Goal: Find specific page/section: Find specific page/section

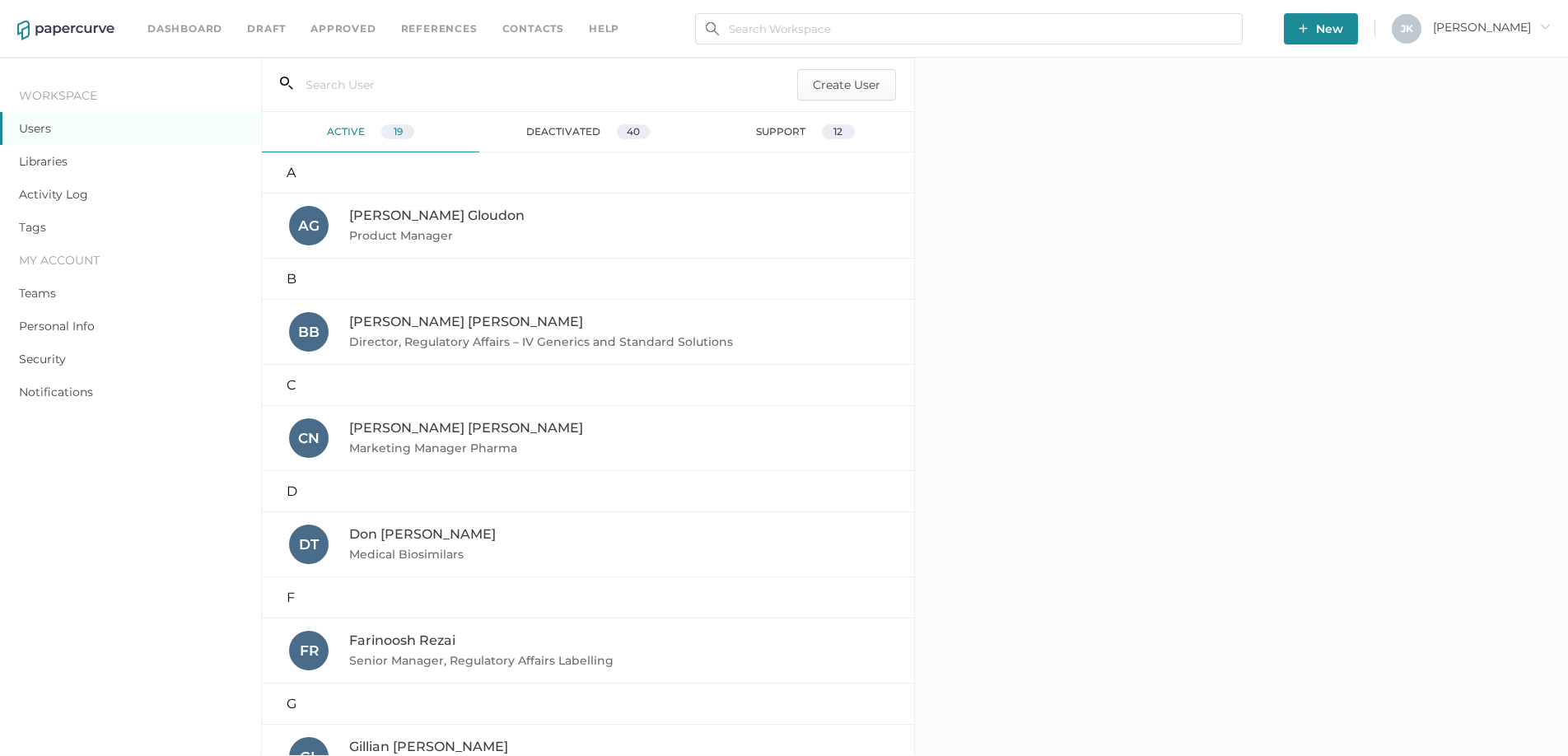
click at [51, 196] on link "Activity Log" at bounding box center [53, 195] width 69 height 15
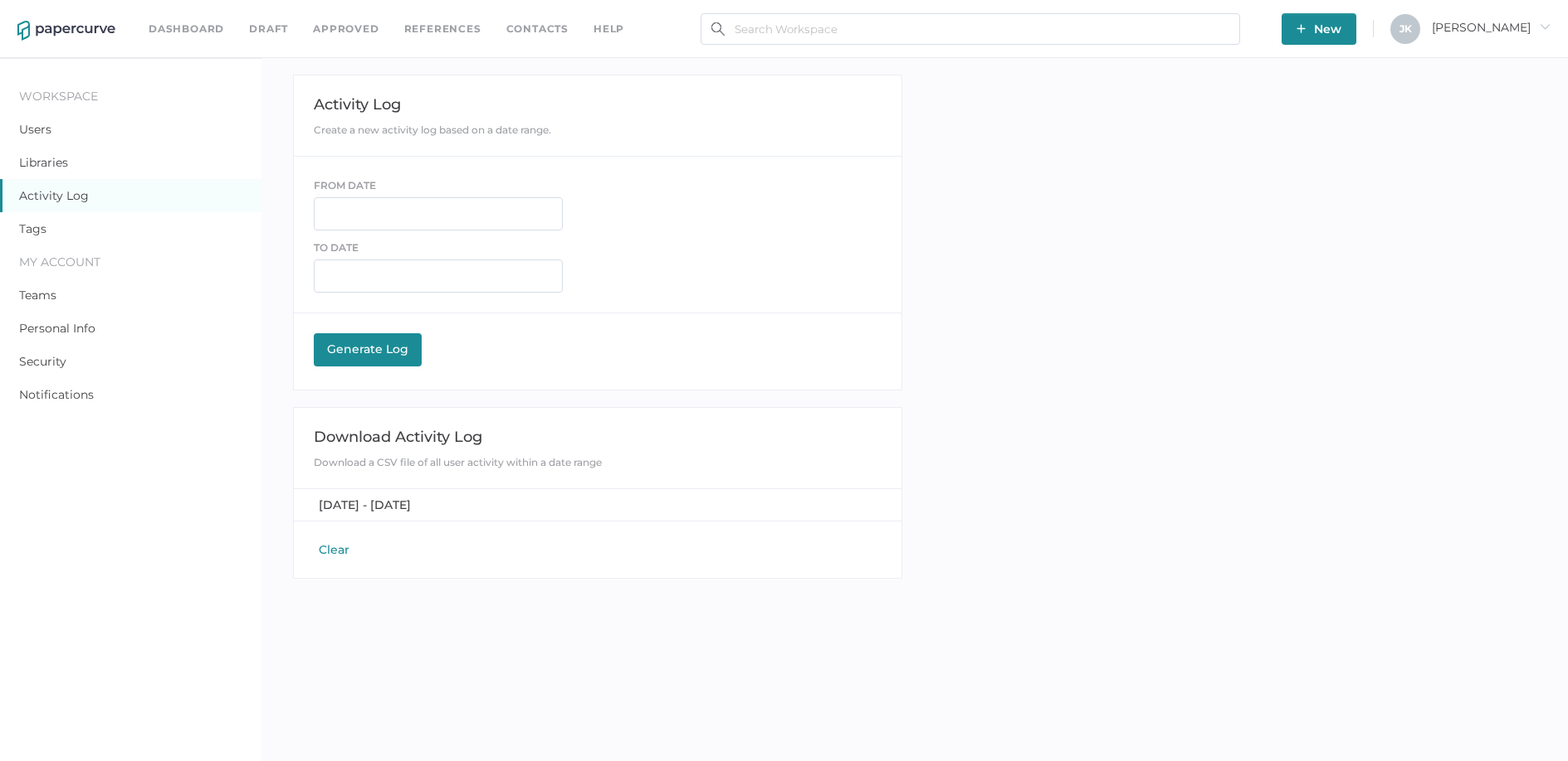
click at [527, 32] on link "Contacts" at bounding box center [537, 28] width 62 height 18
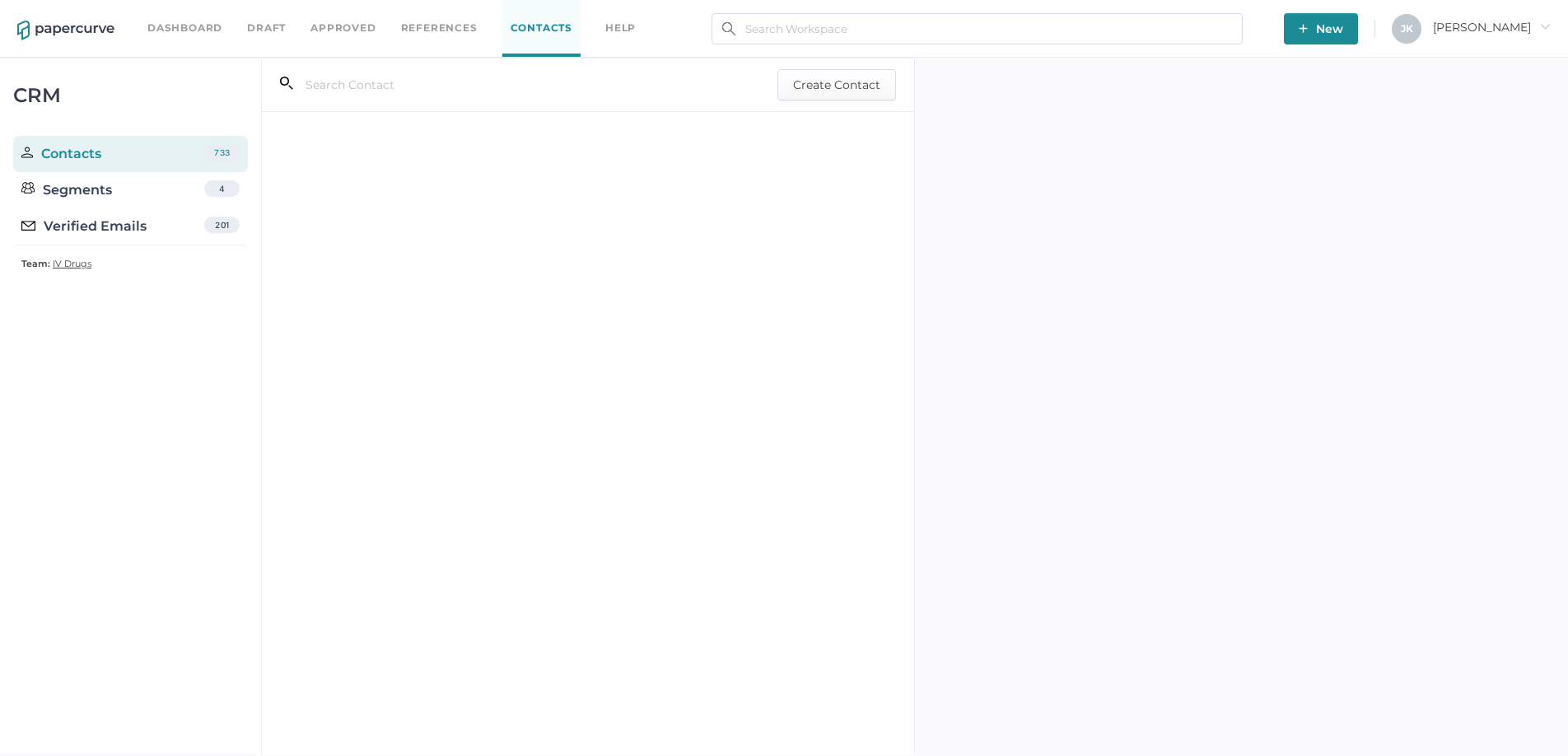
click at [87, 223] on div "Verified Emails" at bounding box center [84, 226] width 126 height 20
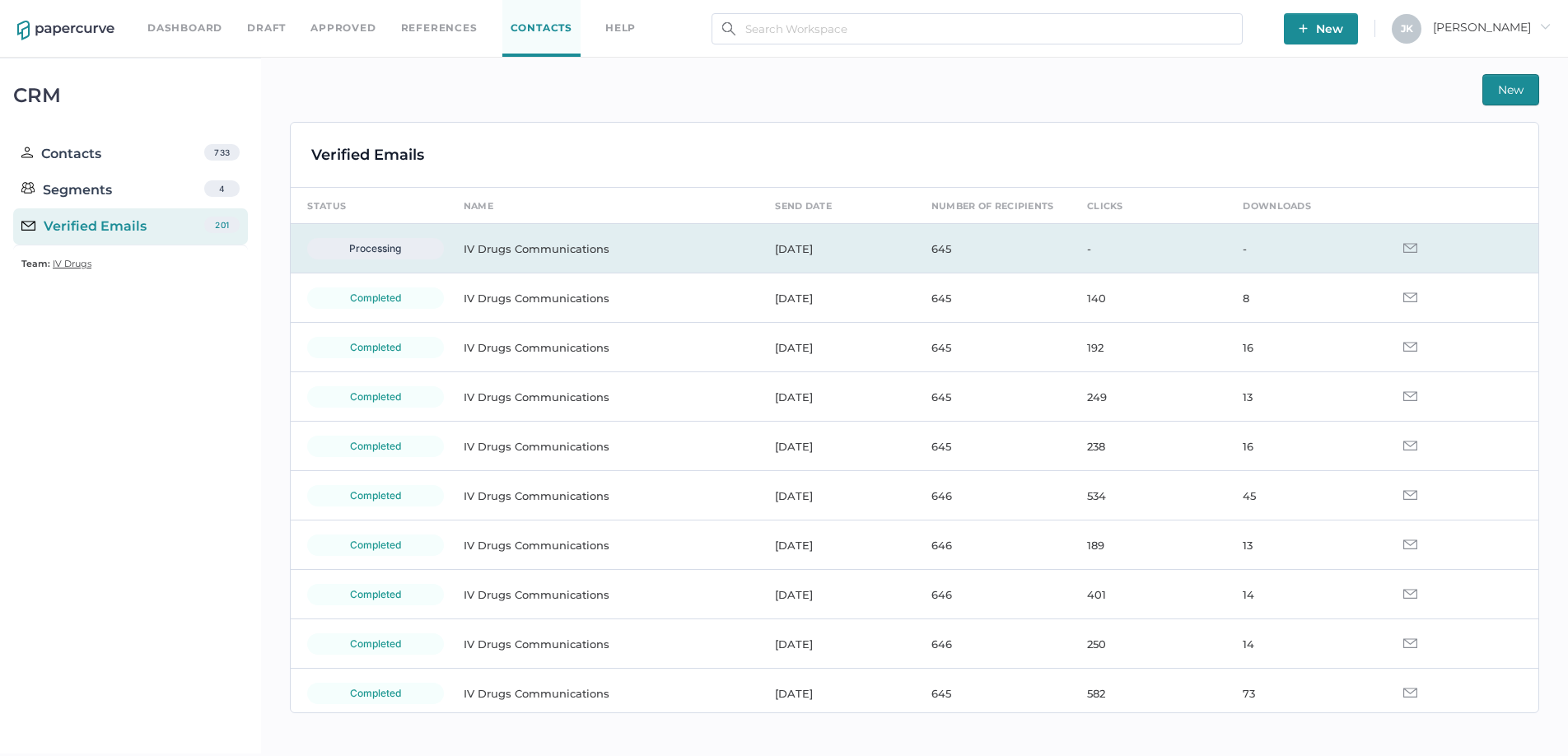
click at [1403, 247] on img at bounding box center [1410, 248] width 14 height 10
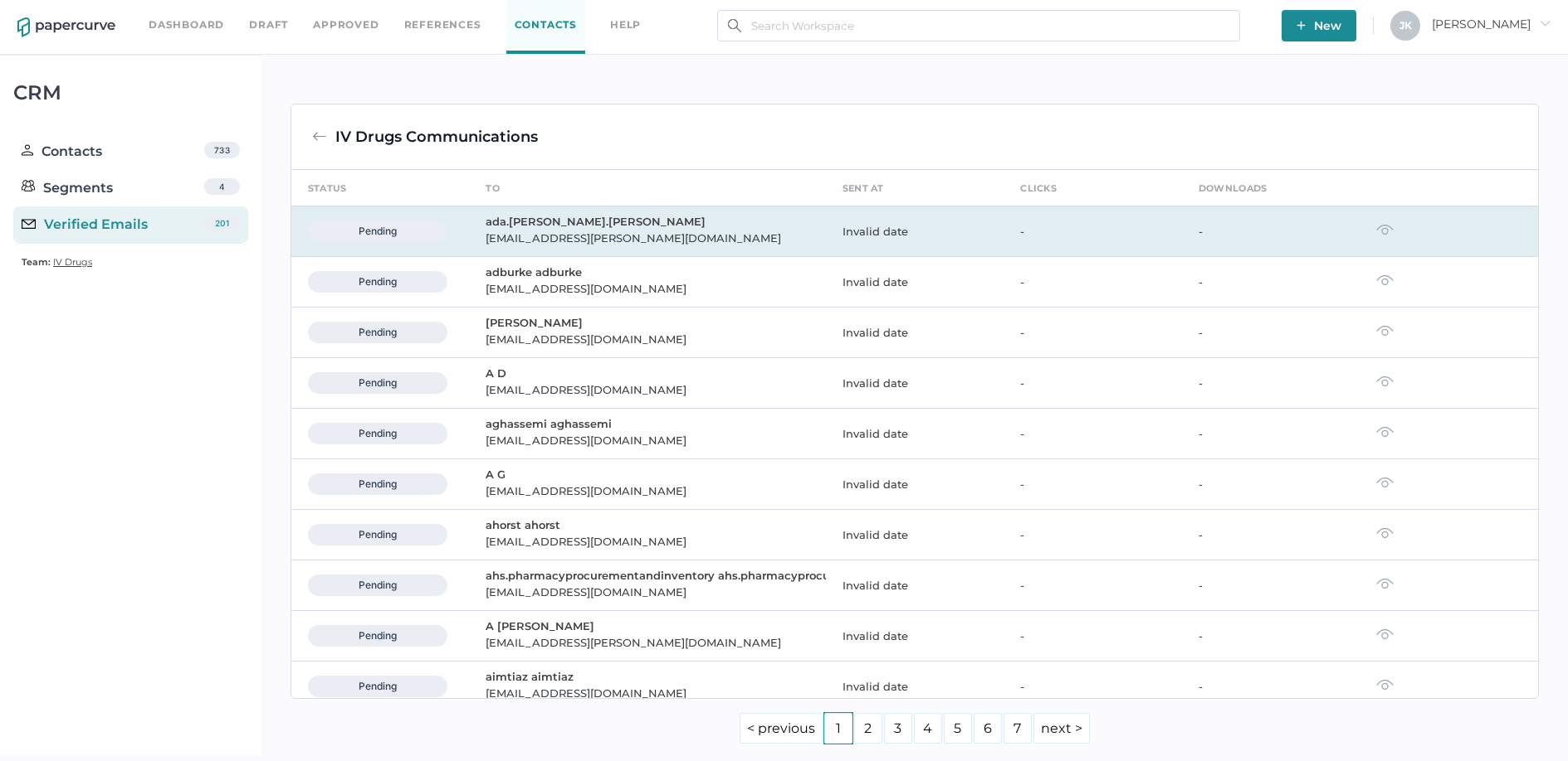
click at [1376, 234] on img at bounding box center [1384, 230] width 18 height 11
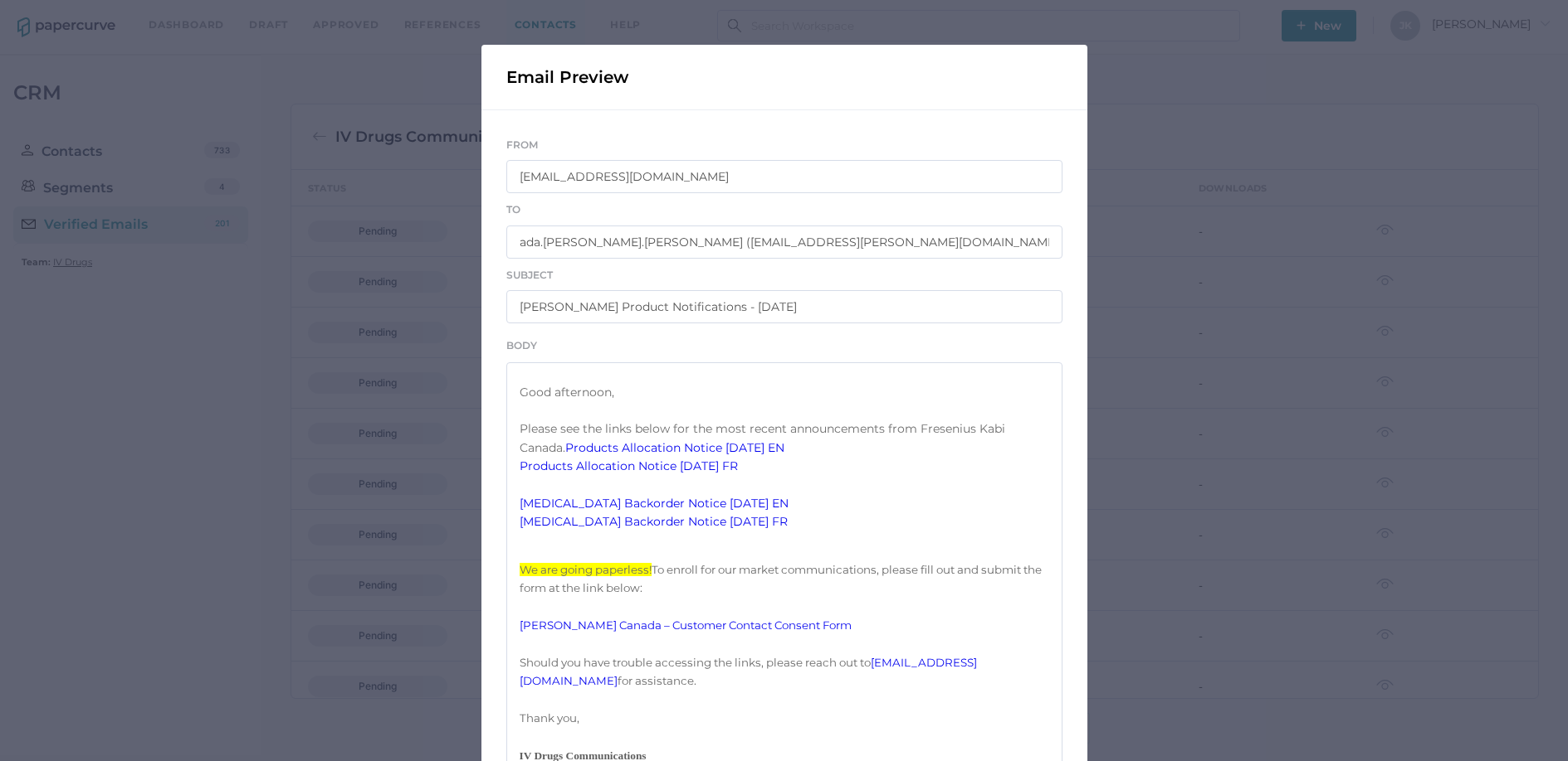
scroll to position [28, 0]
